Goal: Information Seeking & Learning: Learn about a topic

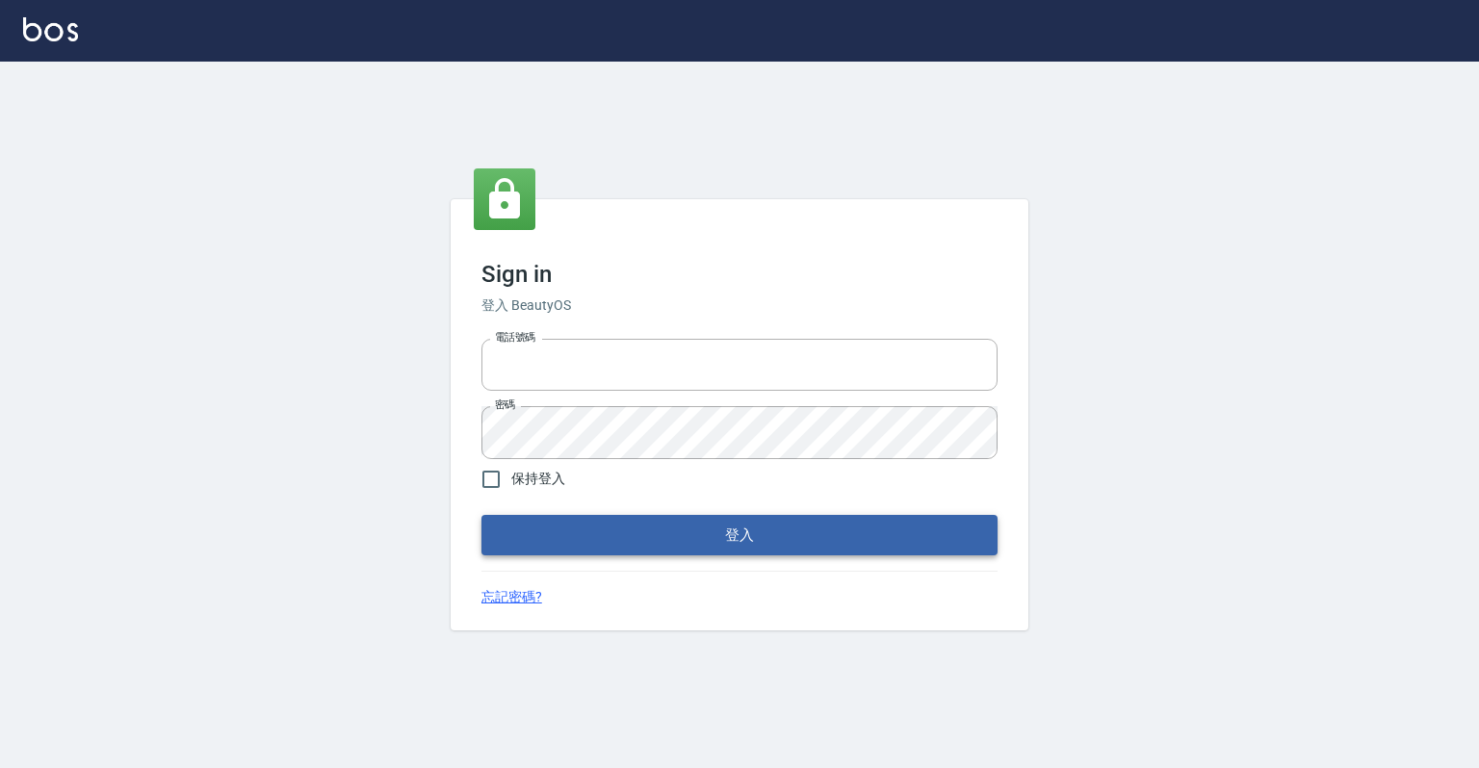
type input "0918176355"
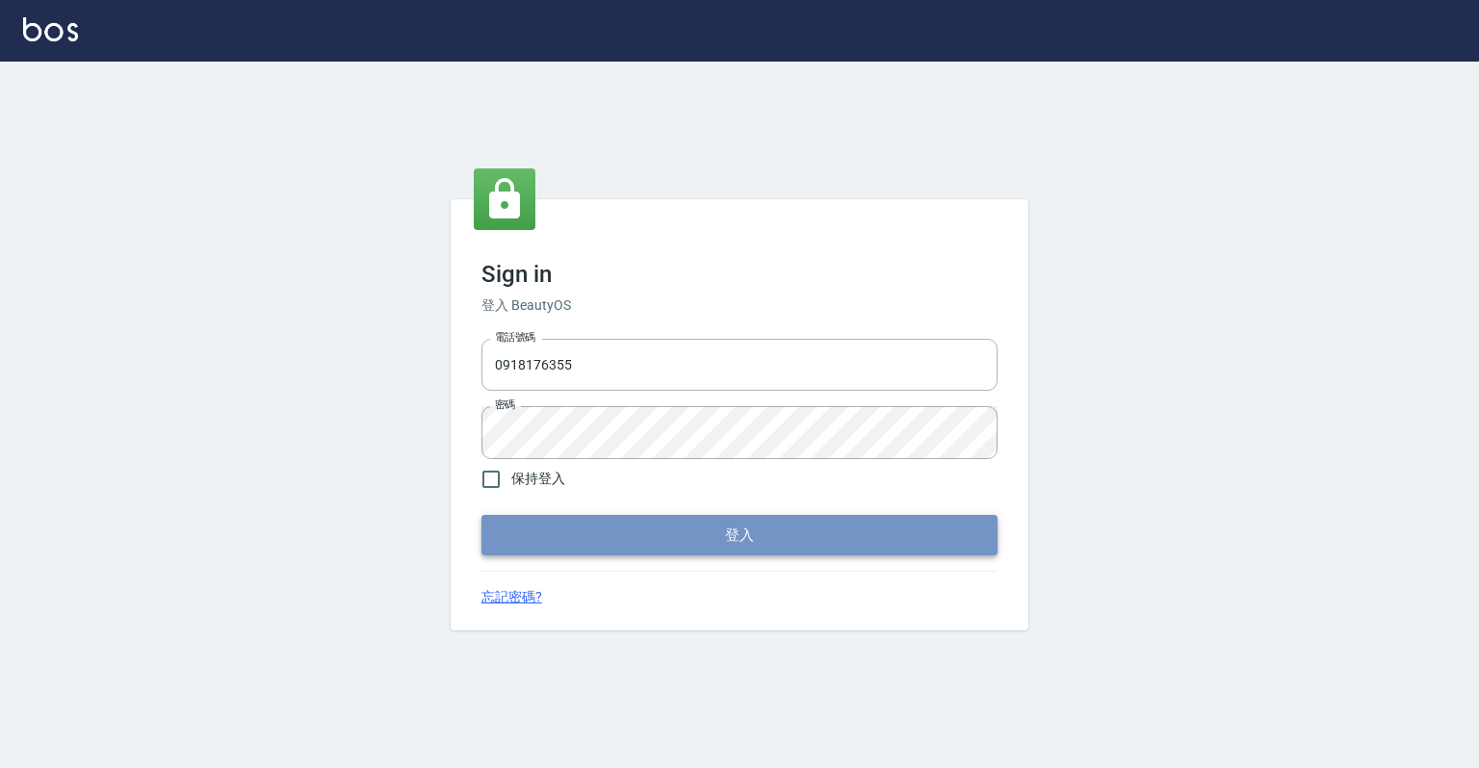
click at [715, 528] on button "登入" at bounding box center [740, 535] width 516 height 40
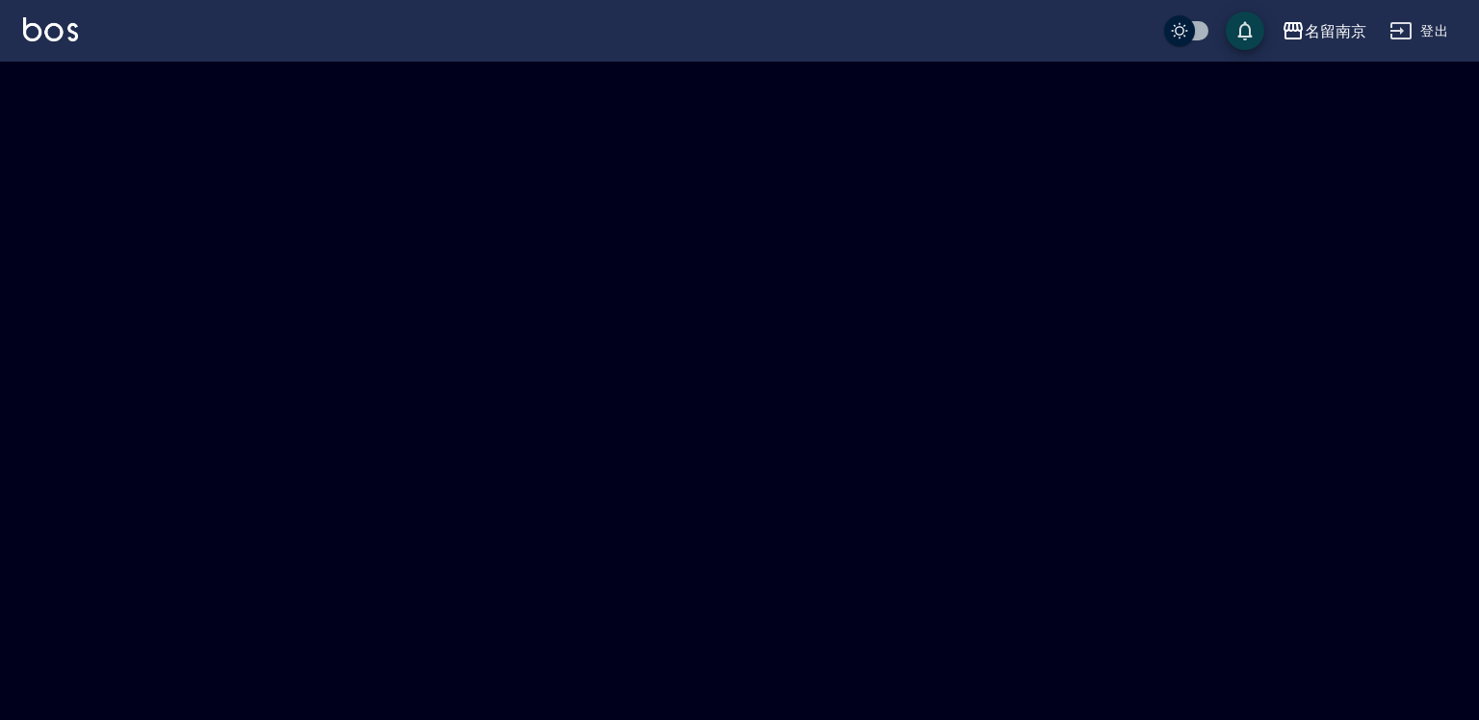
checkbox input "true"
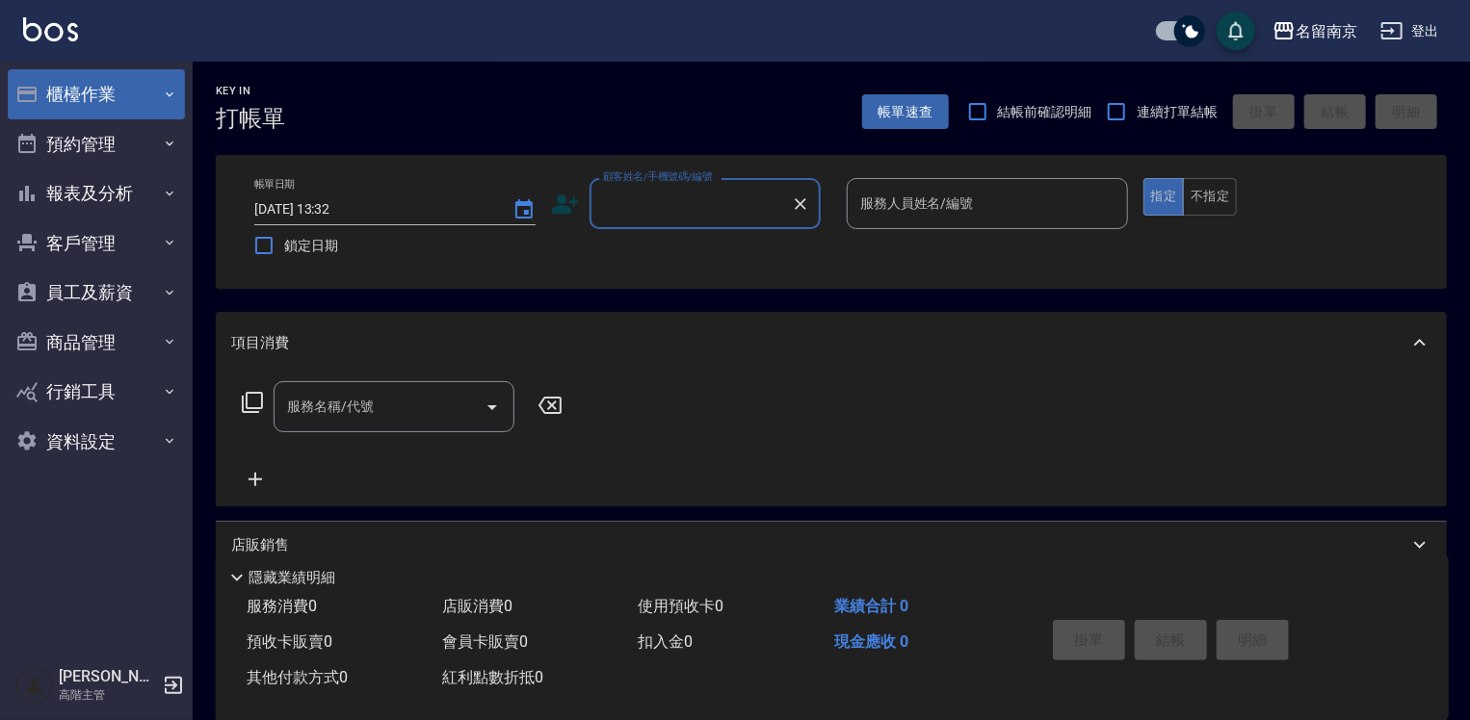
click at [73, 92] on button "櫃檯作業" at bounding box center [96, 94] width 177 height 50
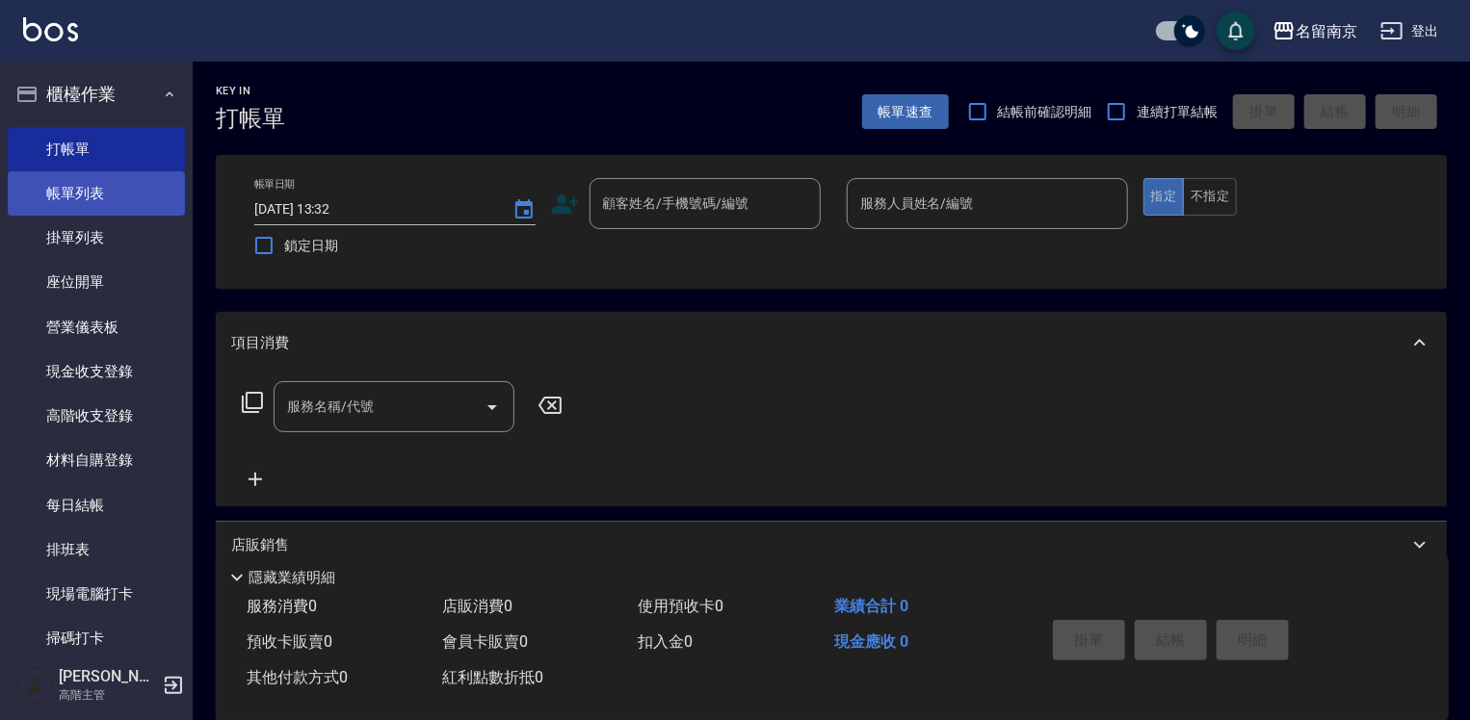
click at [107, 196] on link "帳單列表" at bounding box center [96, 193] width 177 height 44
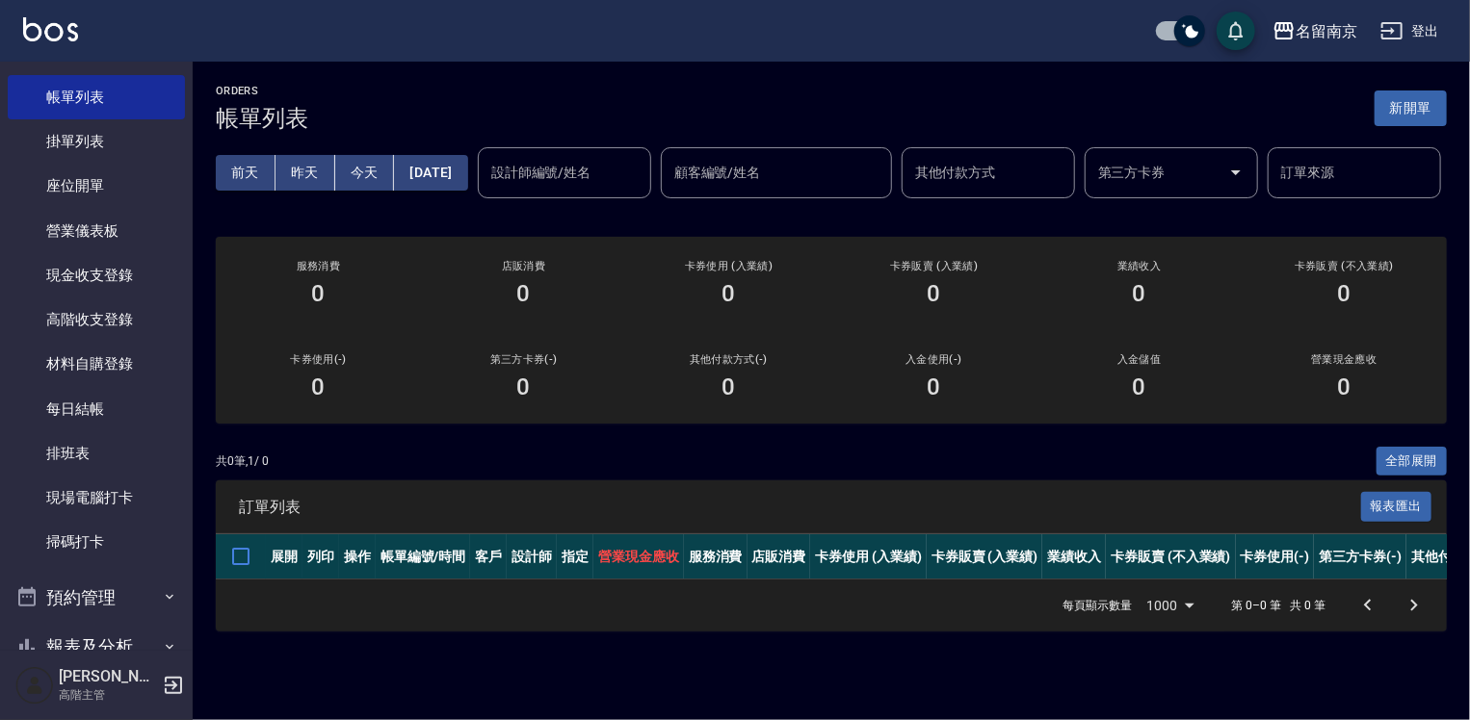
scroll to position [385, 0]
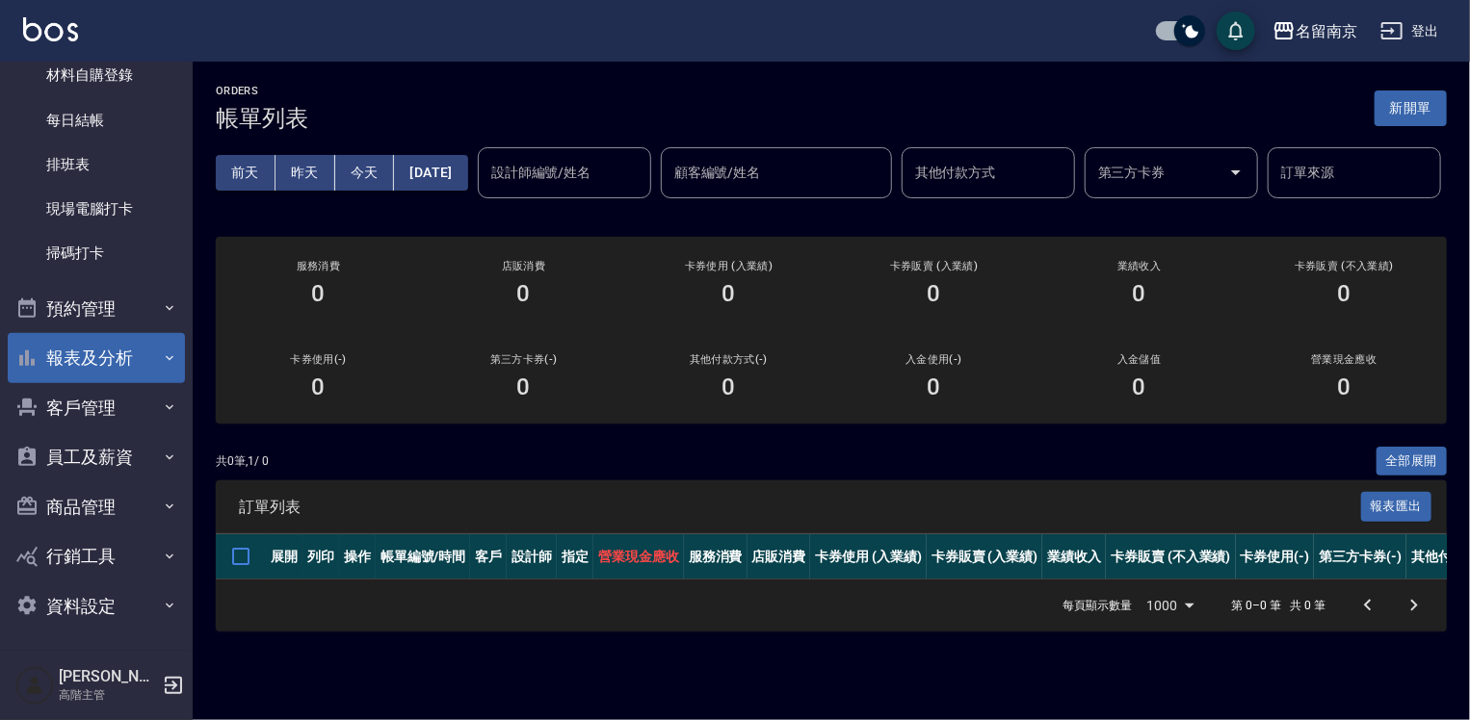
click at [120, 362] on button "報表及分析" at bounding box center [96, 358] width 177 height 50
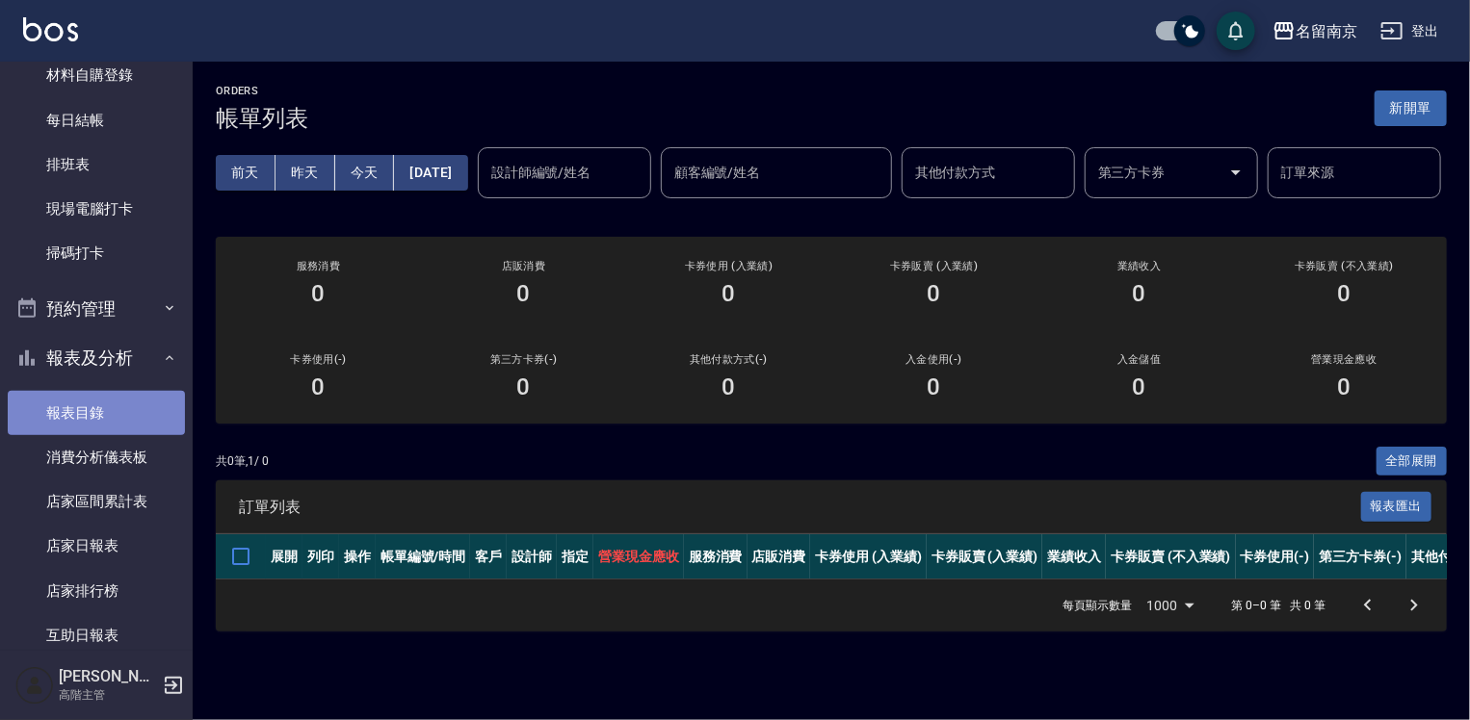
click at [116, 405] on link "報表目錄" at bounding box center [96, 413] width 177 height 44
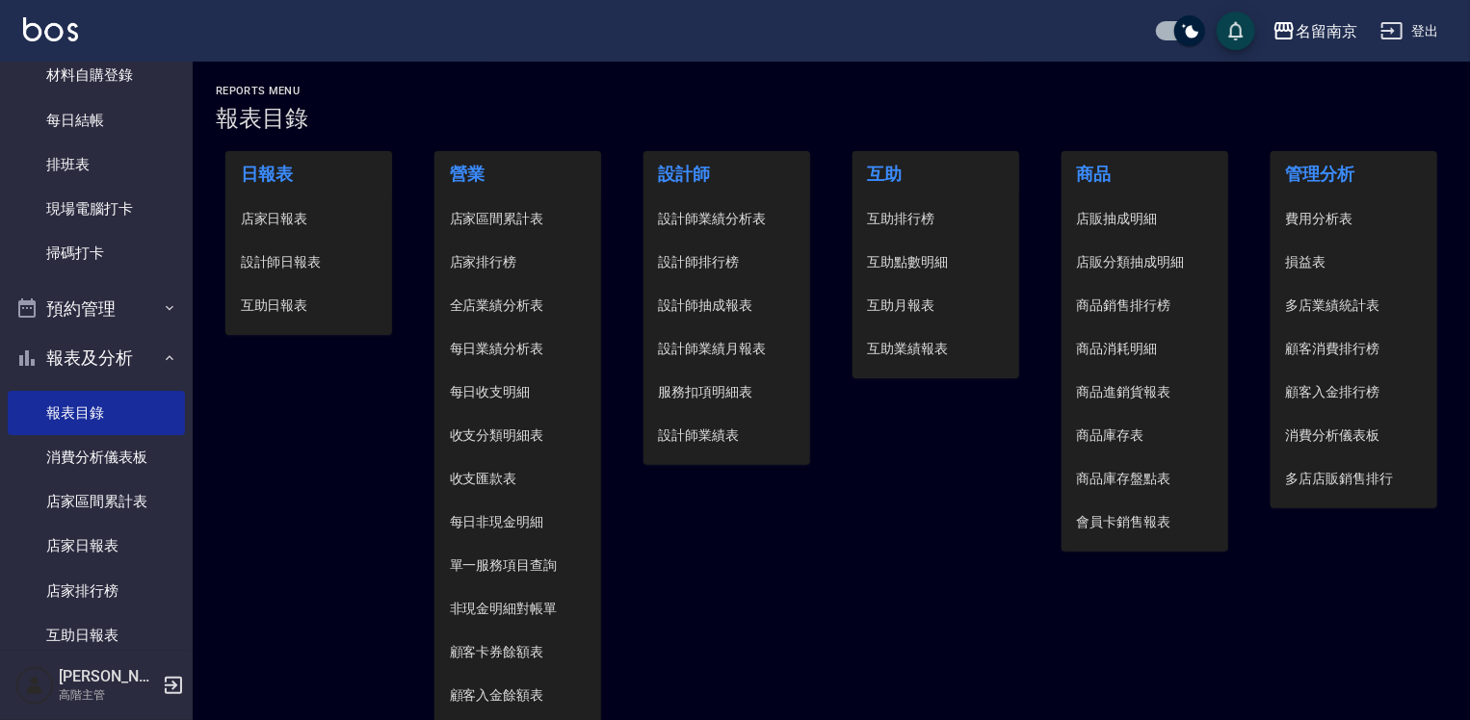
click at [304, 254] on span "設計師日報表" at bounding box center [309, 262] width 137 height 20
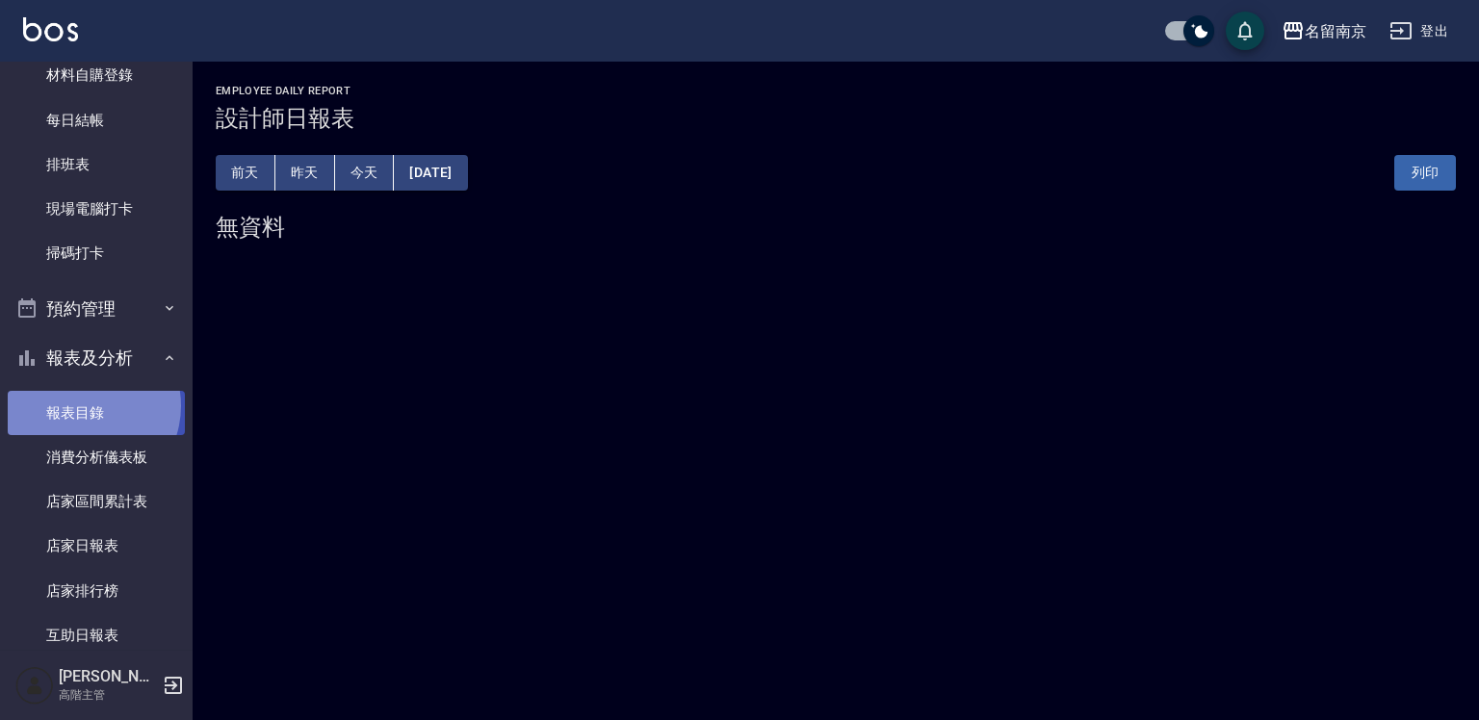
click at [81, 404] on link "報表目錄" at bounding box center [96, 413] width 177 height 44
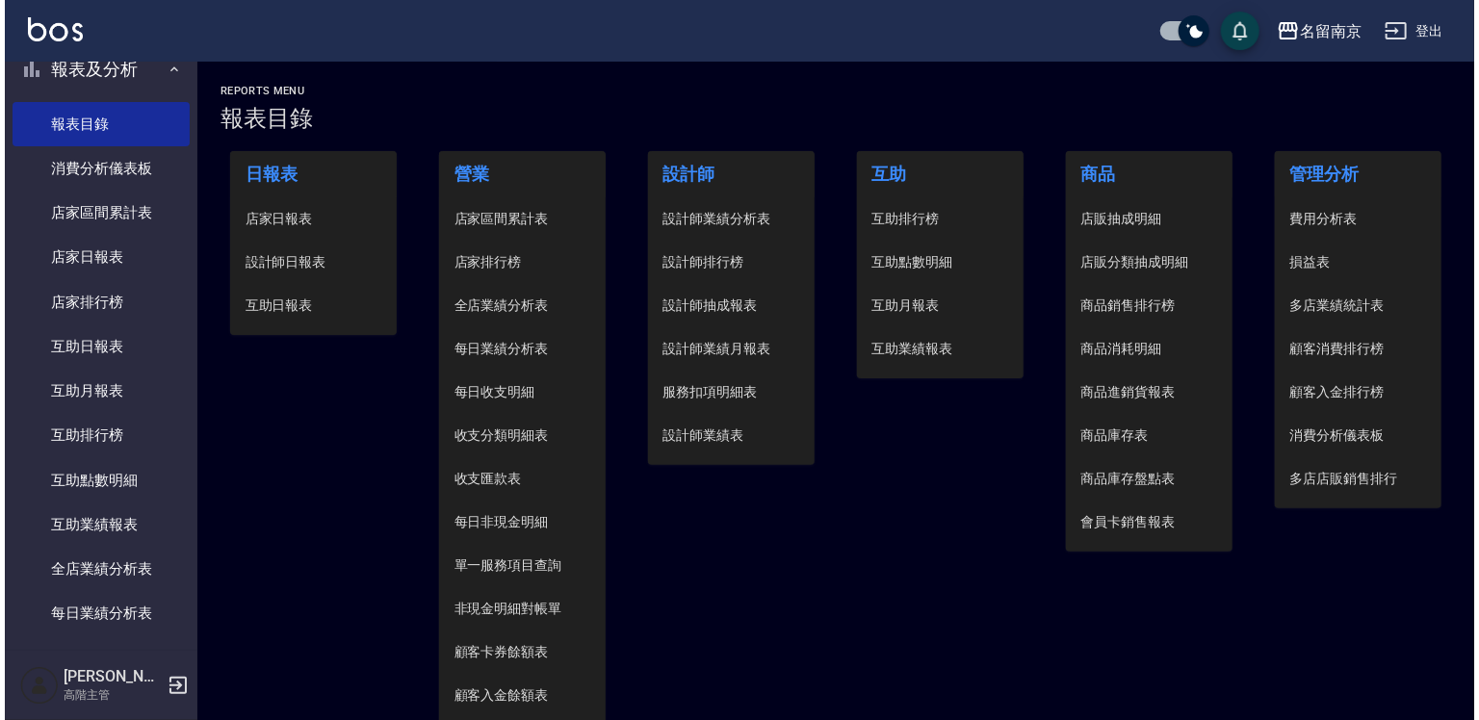
scroll to position [1156, 0]
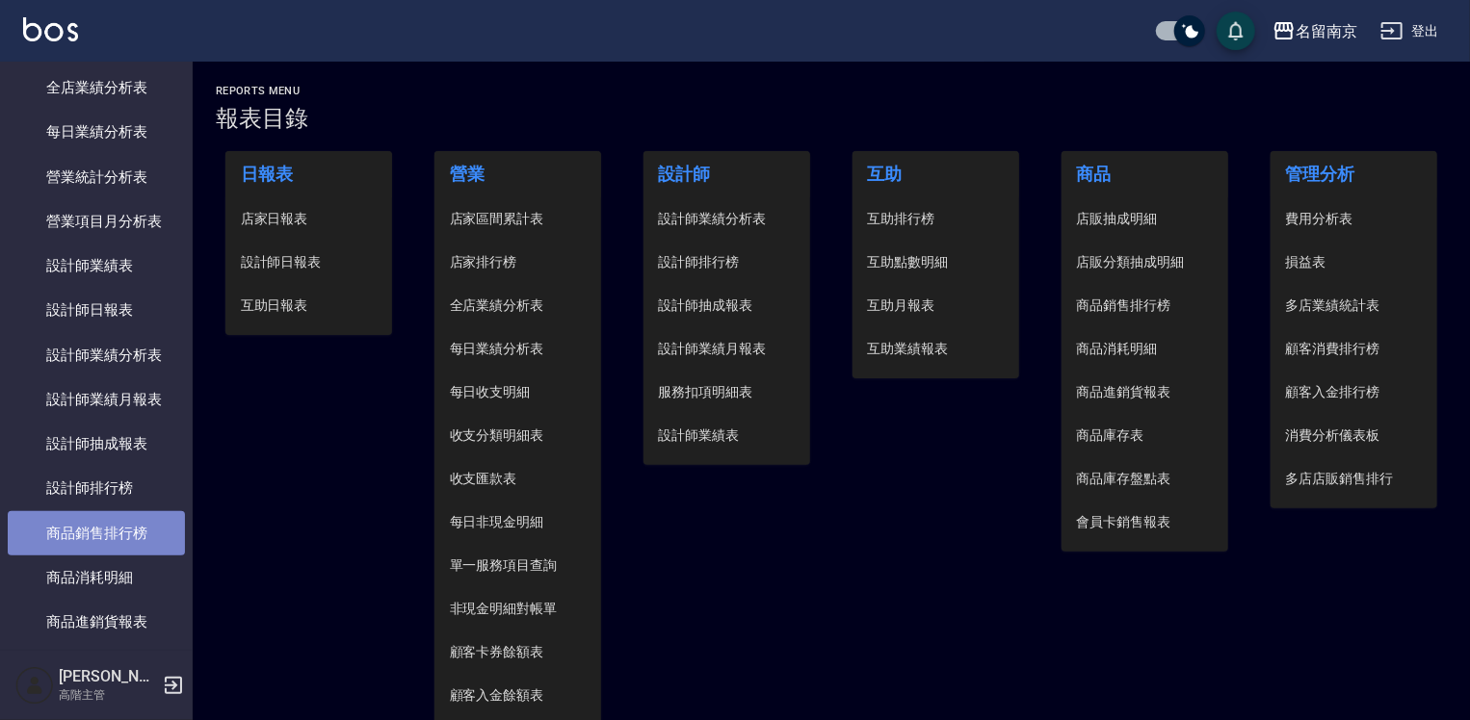
click at [99, 539] on link "商品銷售排行榜" at bounding box center [96, 533] width 177 height 44
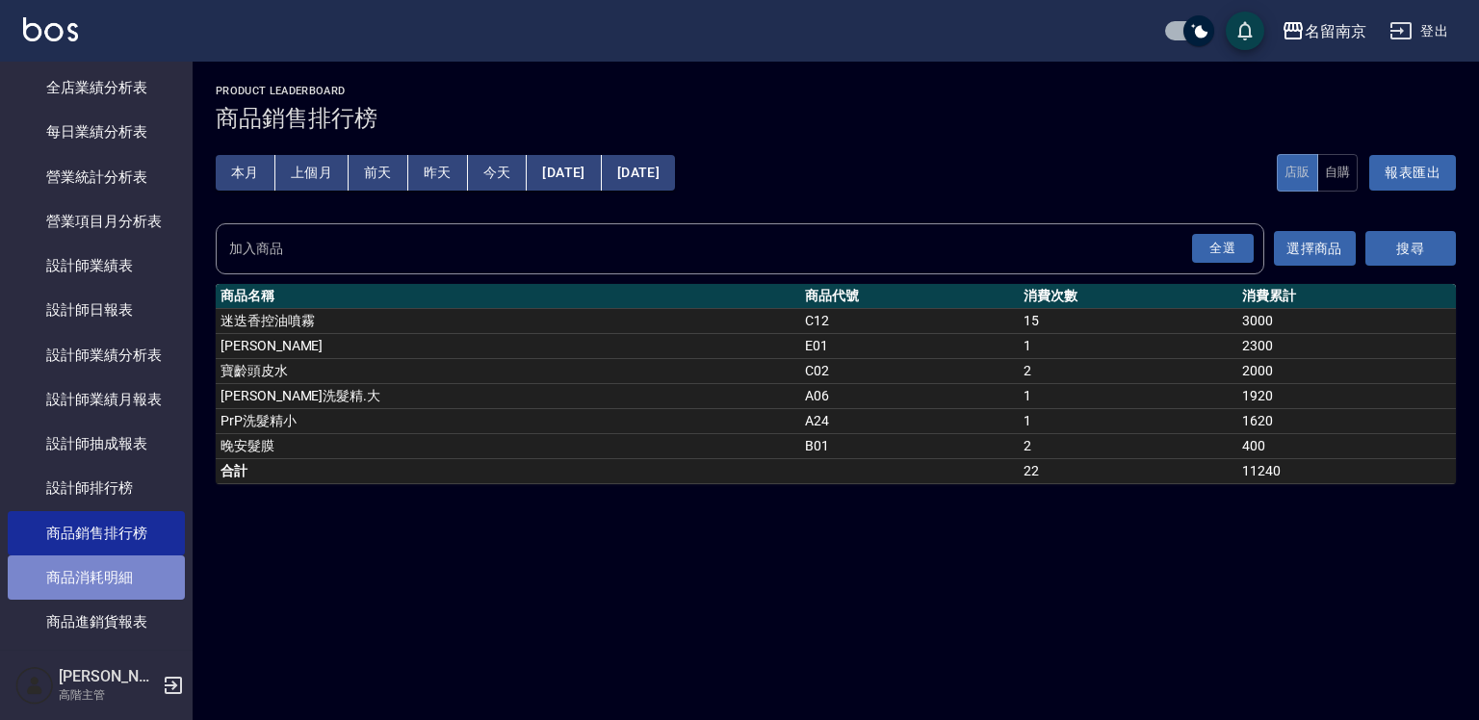
click at [104, 577] on link "商品消耗明細" at bounding box center [96, 578] width 177 height 44
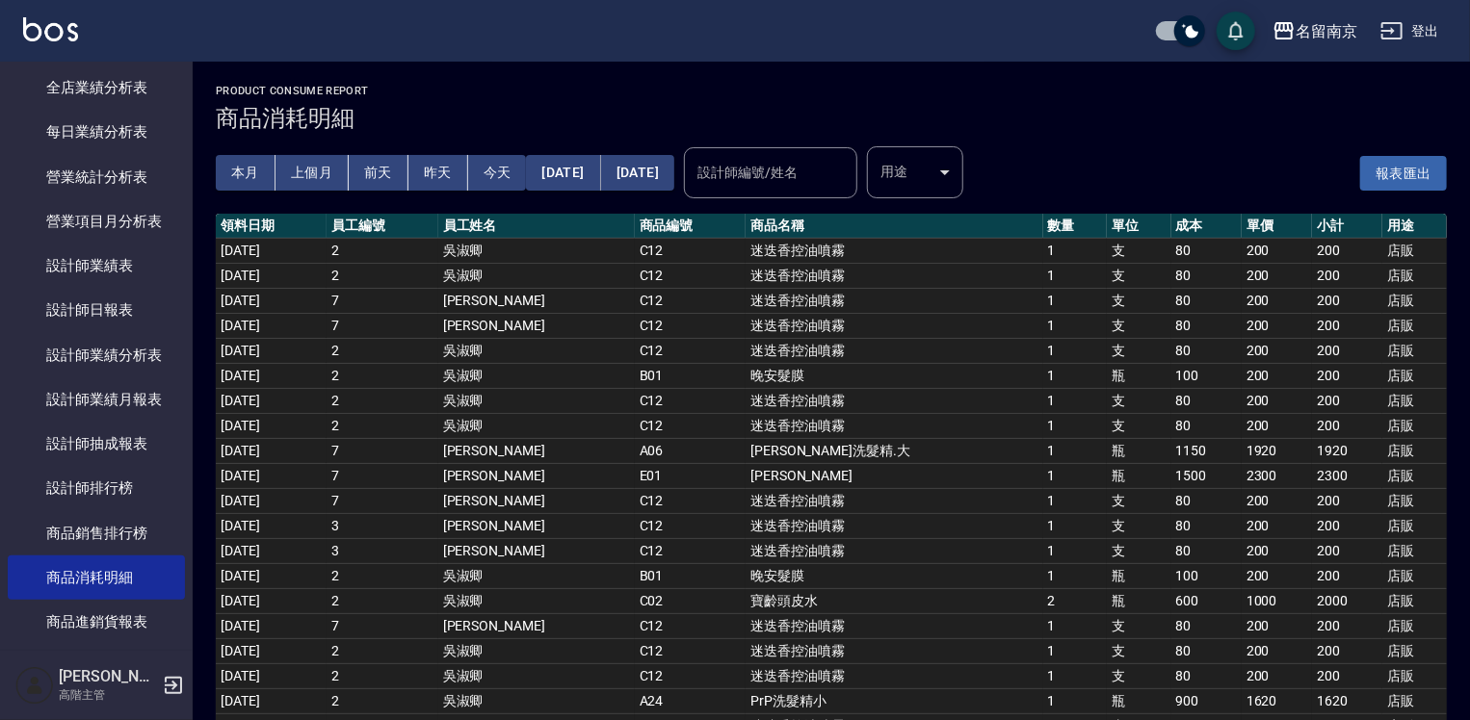
click at [842, 161] on input "設計師編號/姓名" at bounding box center [770, 173] width 156 height 34
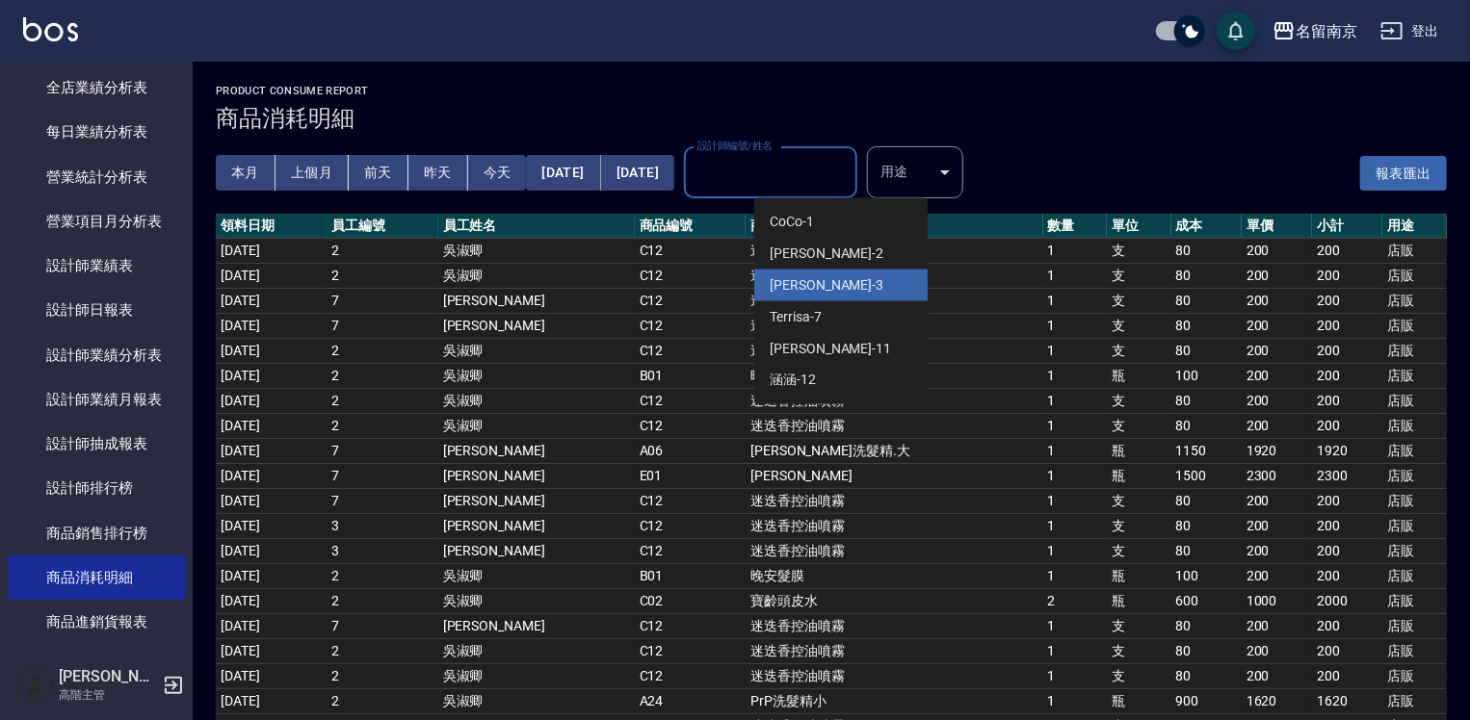
click at [880, 278] on div "[PERSON_NAME] -3" at bounding box center [840, 286] width 173 height 32
type input "[PERSON_NAME]-3"
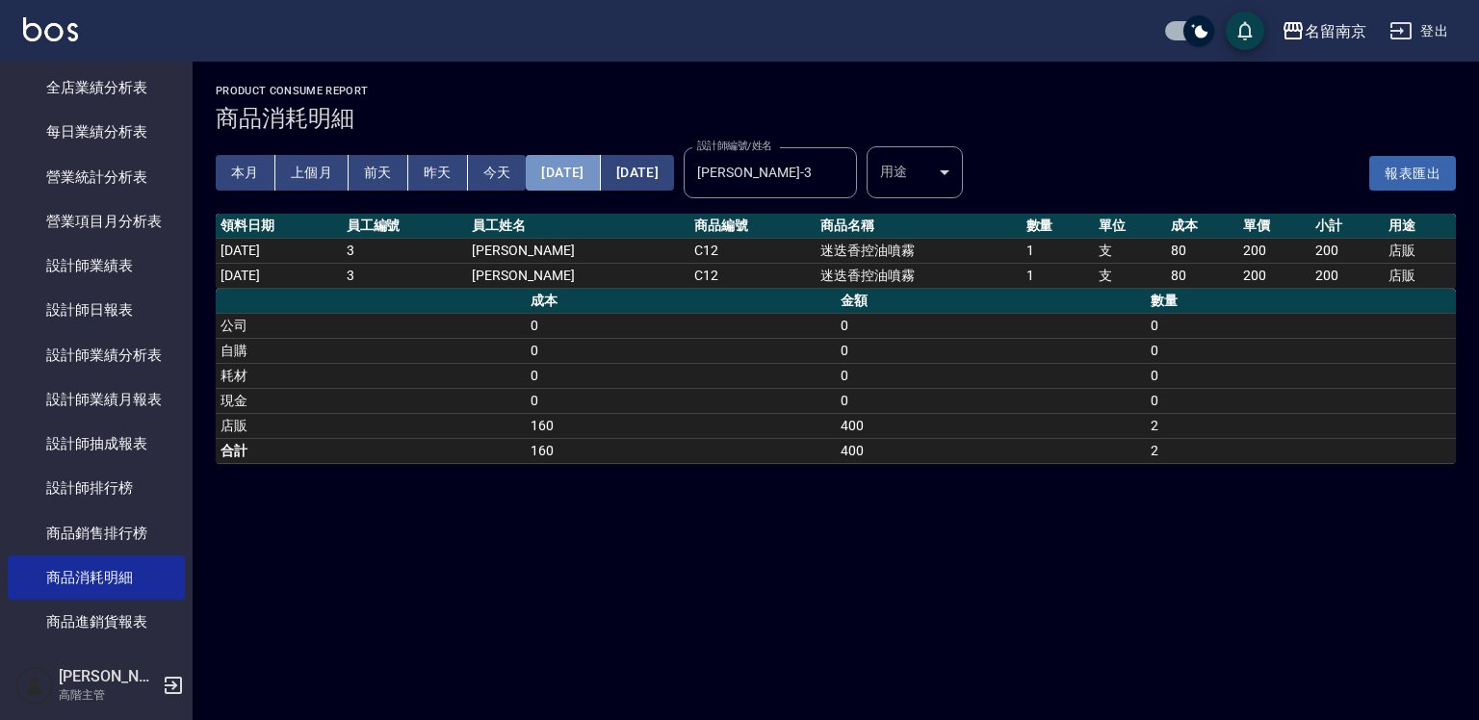
click at [592, 173] on button "[DATE]" at bounding box center [563, 173] width 74 height 36
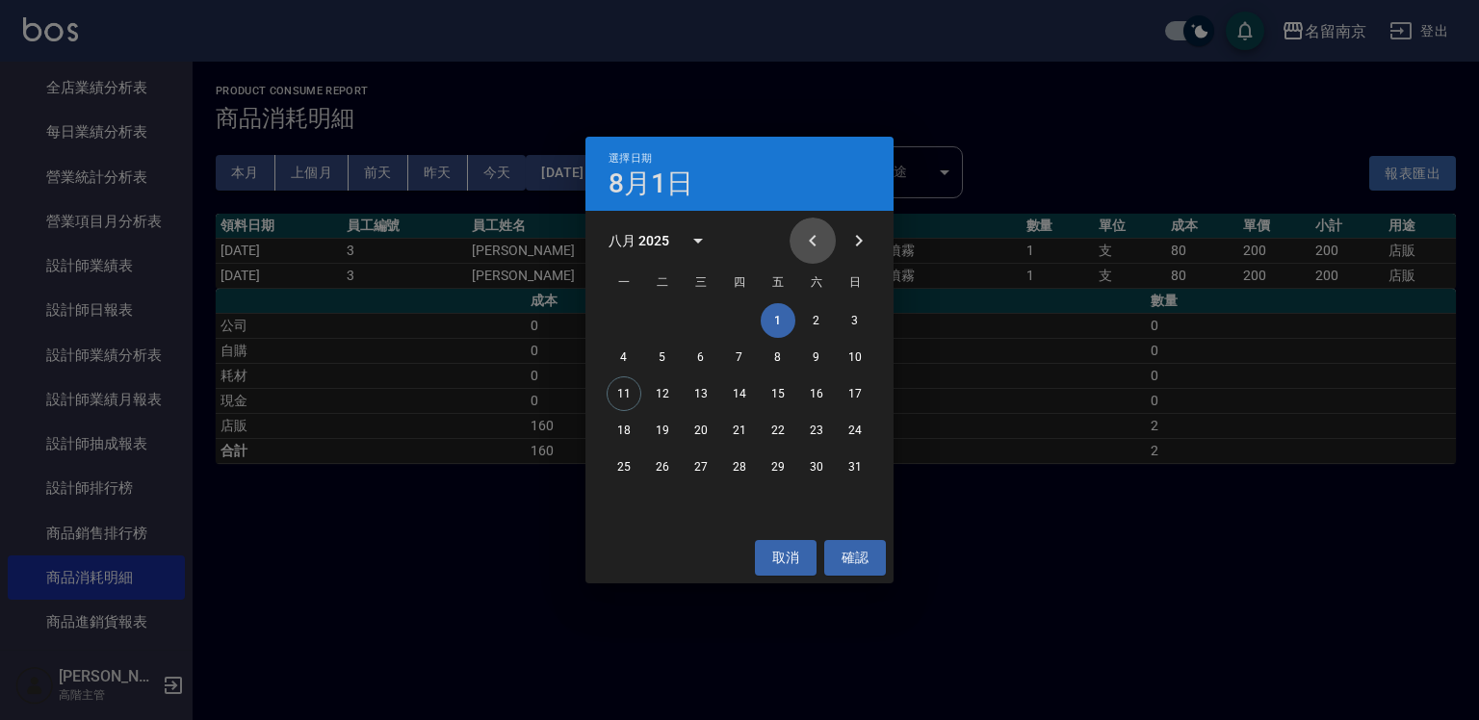
click at [809, 239] on icon "Previous month" at bounding box center [812, 240] width 23 height 23
click at [663, 308] on button "1" at bounding box center [662, 320] width 35 height 35
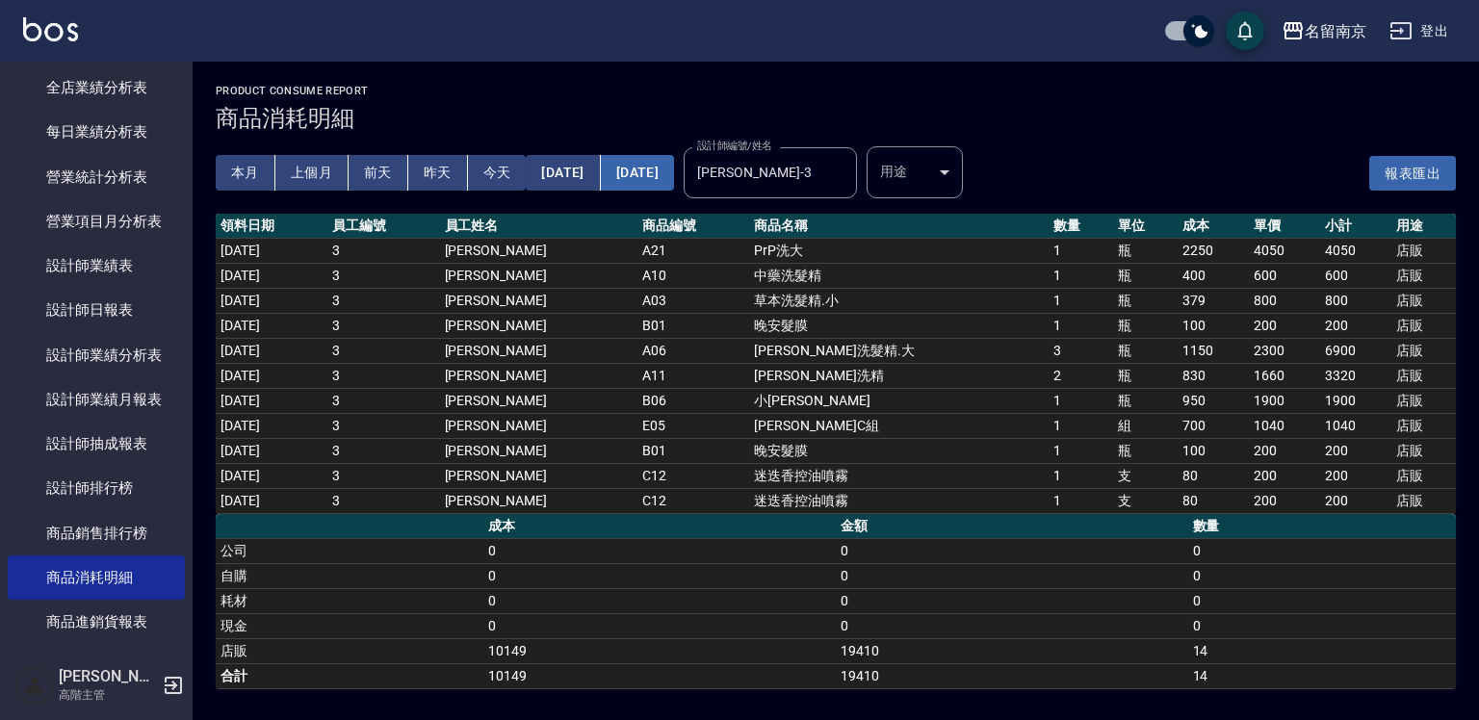
click at [674, 168] on button "[DATE]" at bounding box center [637, 173] width 73 height 36
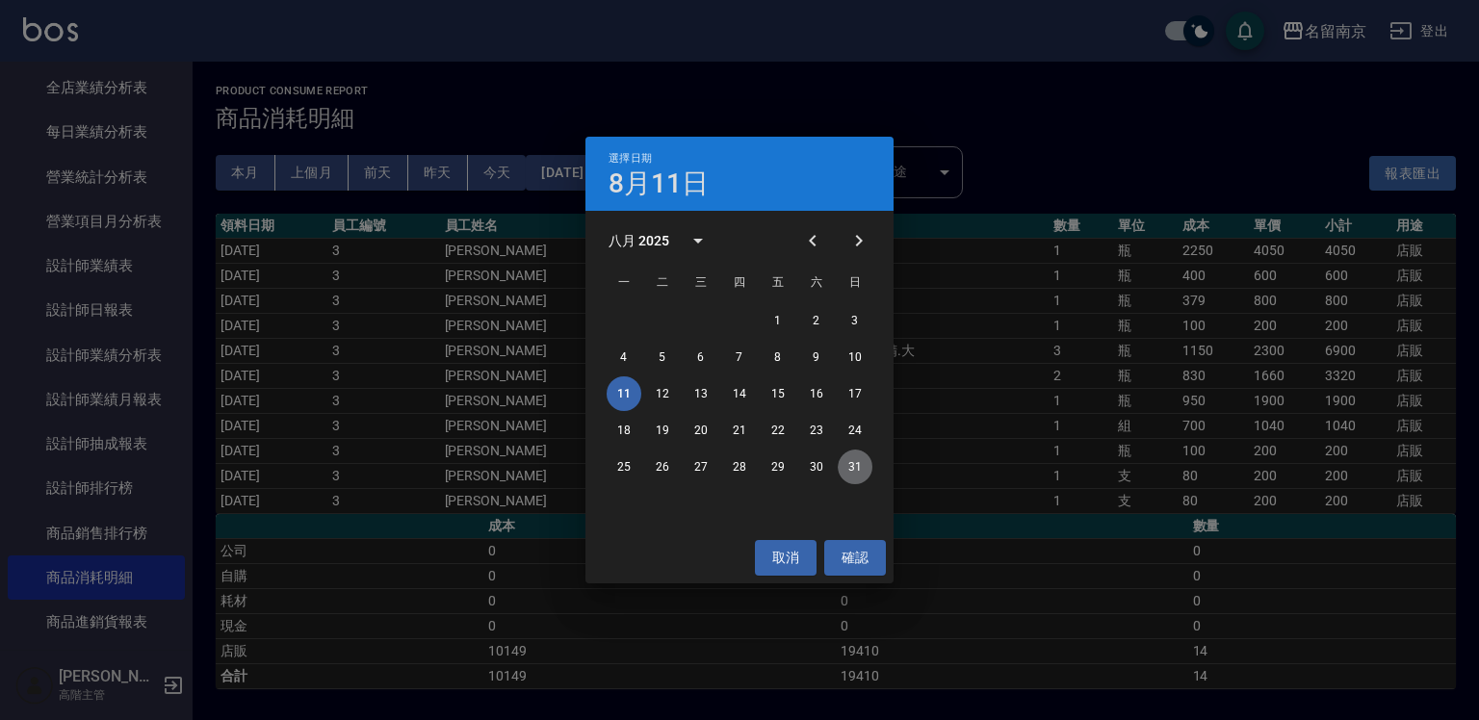
click at [857, 467] on button "31" at bounding box center [855, 467] width 35 height 35
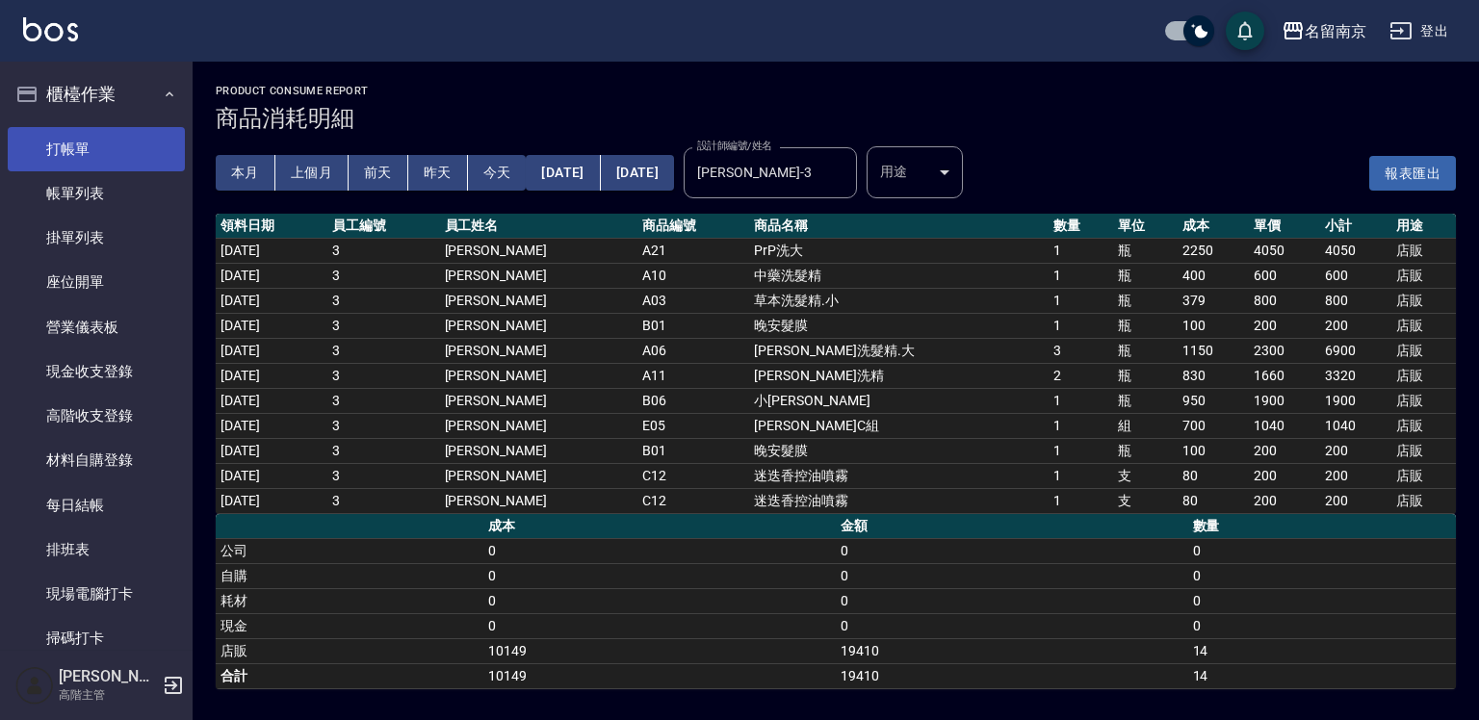
click at [109, 146] on link "打帳單" at bounding box center [96, 149] width 177 height 44
